Goal: Task Accomplishment & Management: Complete application form

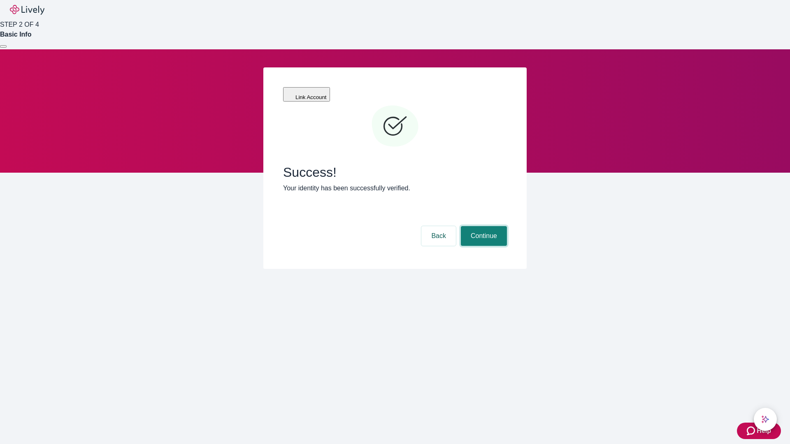
click at [483, 226] on button "Continue" at bounding box center [484, 236] width 46 height 20
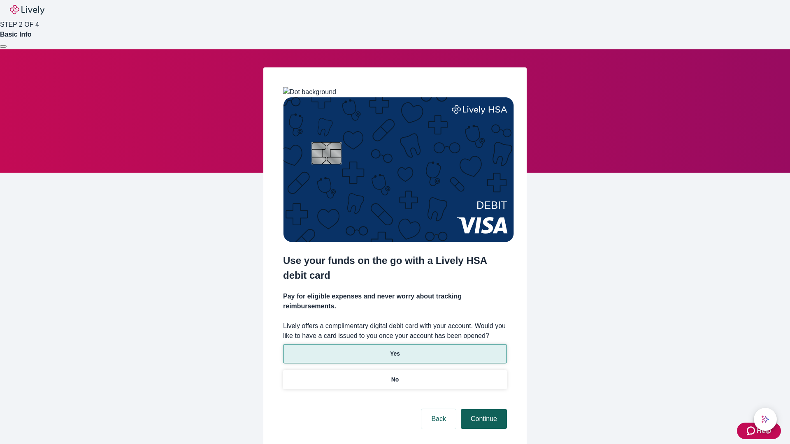
click at [395, 350] on p "Yes" at bounding box center [395, 354] width 10 height 9
click at [483, 409] on button "Continue" at bounding box center [484, 419] width 46 height 20
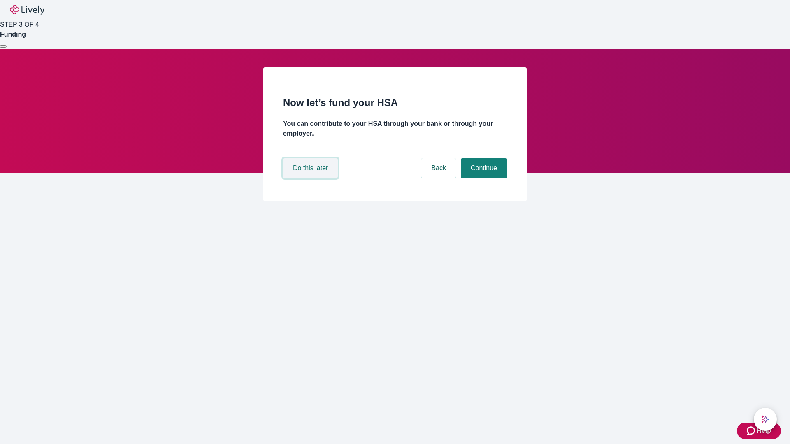
click at [312, 178] on button "Do this later" at bounding box center [310, 168] width 55 height 20
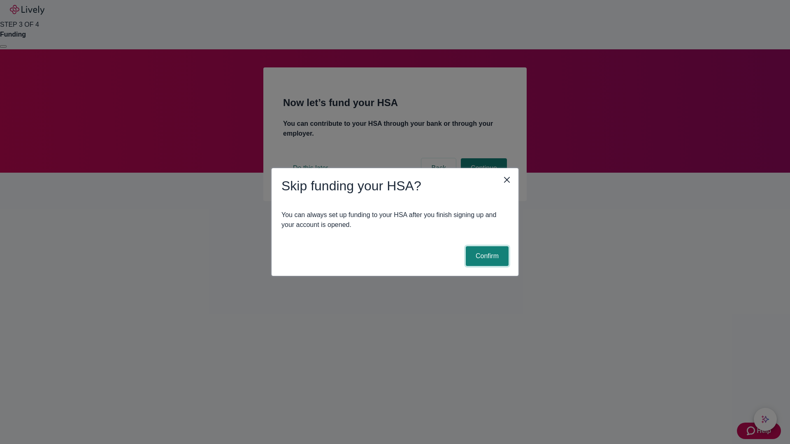
click at [486, 256] on button "Confirm" at bounding box center [487, 257] width 43 height 20
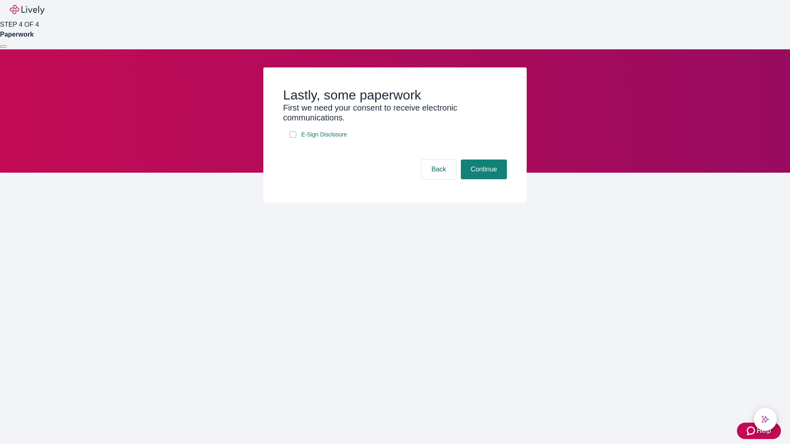
click at [293, 138] on input "E-Sign Disclosure" at bounding box center [293, 134] width 7 height 7
checkbox input "true"
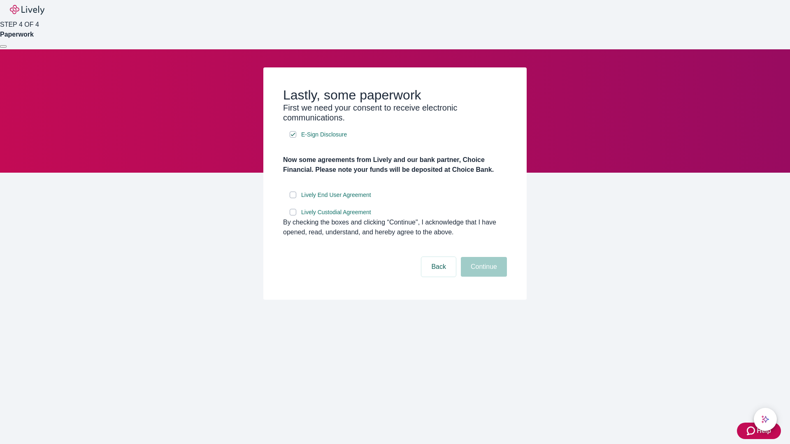
click at [293, 198] on input "Lively End User Agreement" at bounding box center [293, 195] width 7 height 7
checkbox input "true"
click at [293, 216] on input "Lively Custodial Agreement" at bounding box center [293, 212] width 7 height 7
checkbox input "true"
click at [483, 277] on button "Continue" at bounding box center [484, 267] width 46 height 20
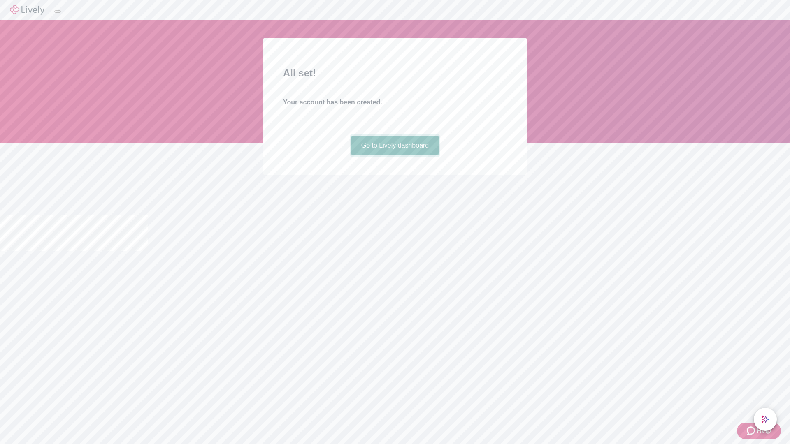
click at [395, 156] on link "Go to Lively dashboard" at bounding box center [395, 146] width 88 height 20
